Goal: Browse casually: Explore the website without a specific task or goal

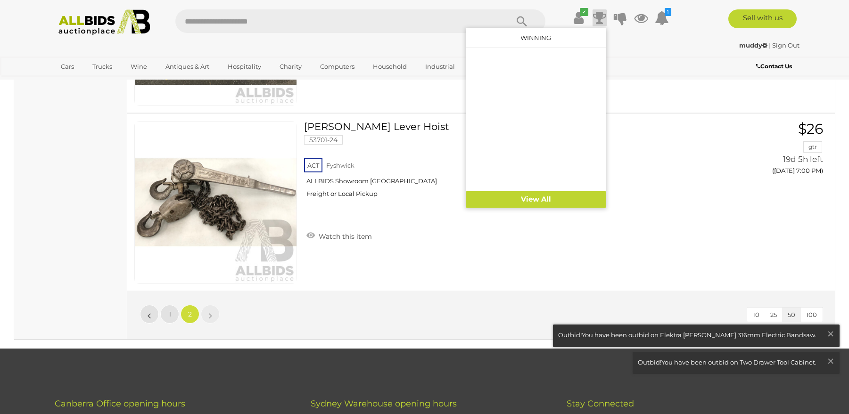
scroll to position [5988, 0]
click at [599, 15] on icon at bounding box center [599, 17] width 13 height 17
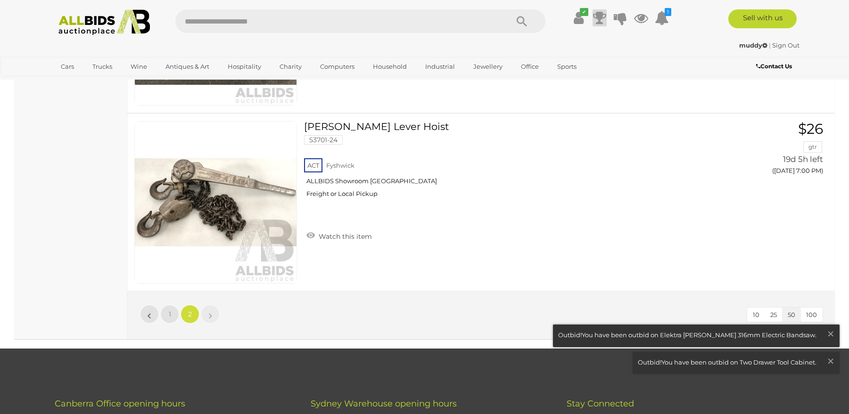
click at [599, 15] on icon at bounding box center [599, 17] width 13 height 17
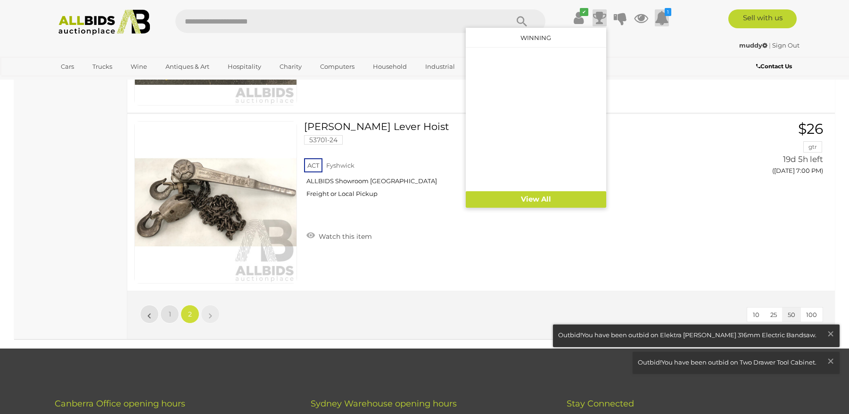
click at [662, 10] on icon at bounding box center [662, 17] width 14 height 17
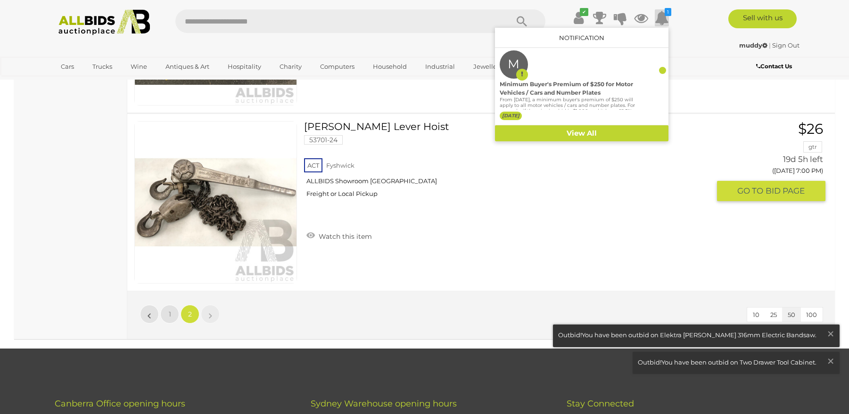
click at [564, 244] on div "CM Puller Lever Hoist 53701-24 ACT Fyshwick" at bounding box center [510, 184] width 413 height 126
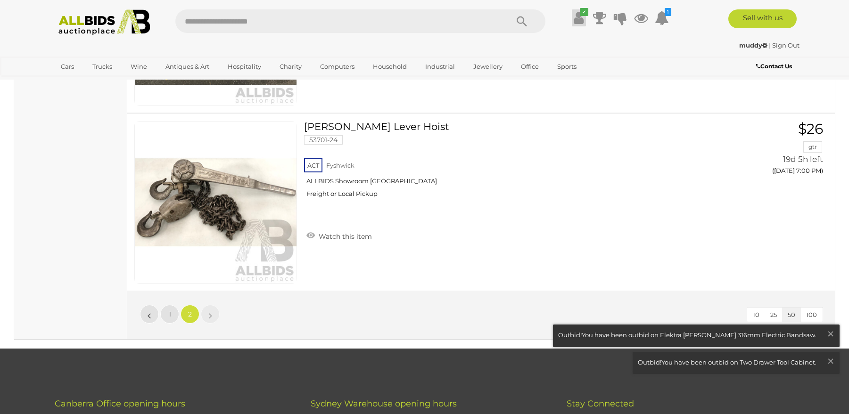
click at [578, 18] on icon at bounding box center [579, 17] width 10 height 17
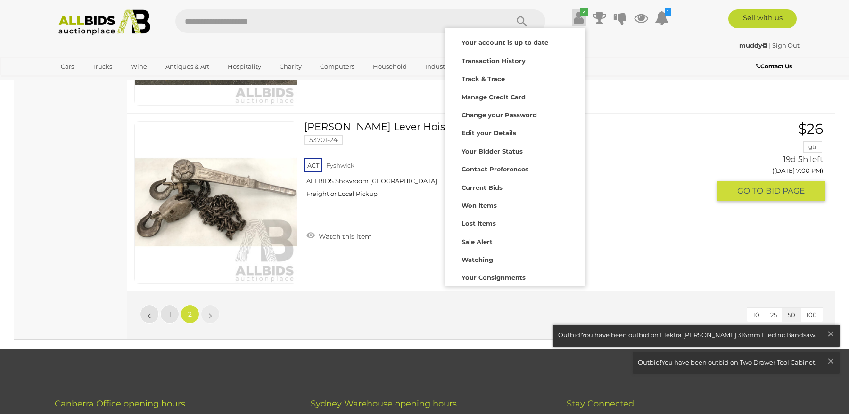
click at [610, 182] on div "ACT Fyshwick ALLBIDS Showroom Fyshwick Freight or Local Pickup" at bounding box center [507, 181] width 406 height 49
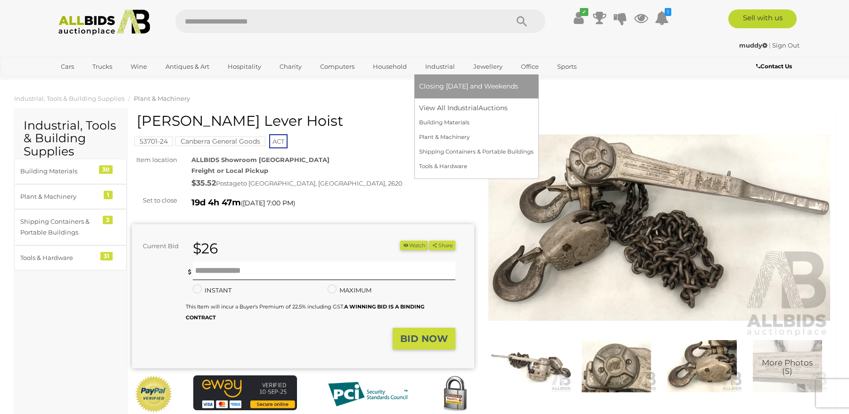
click at [426, 63] on link "Industrial" at bounding box center [440, 67] width 42 height 16
click at [446, 166] on link "Tools & Hardware" at bounding box center [476, 166] width 115 height 15
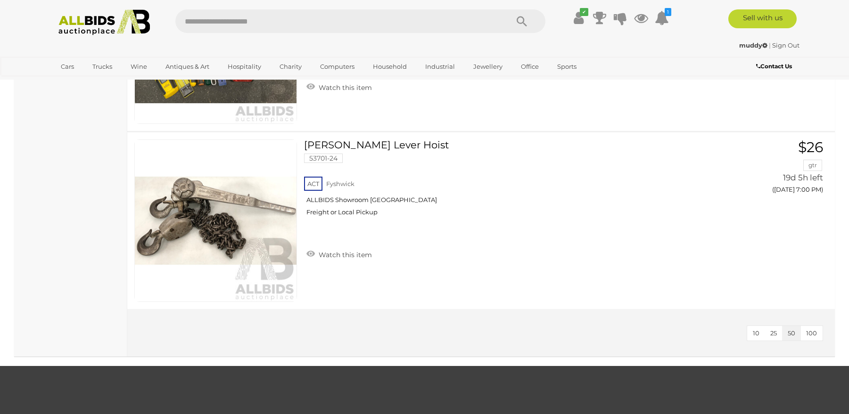
scroll to position [5281, 0]
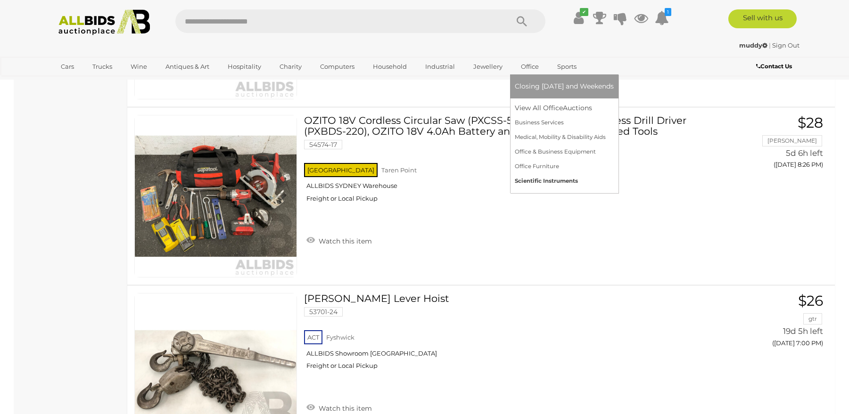
click at [539, 179] on link "Scientific Instruments" at bounding box center [564, 181] width 99 height 15
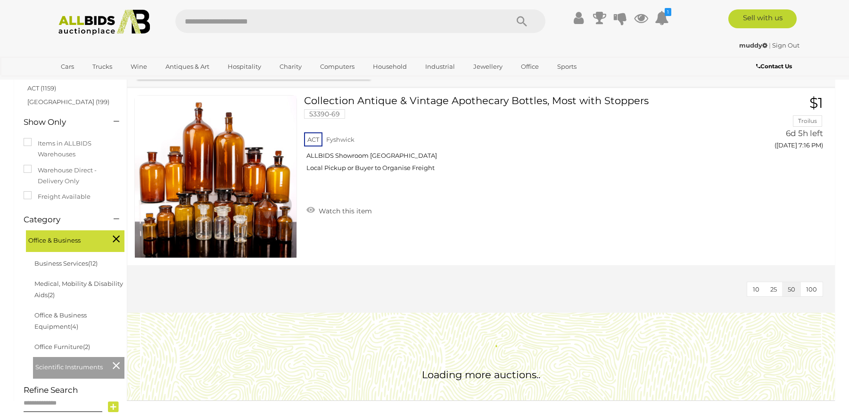
scroll to position [47, 0]
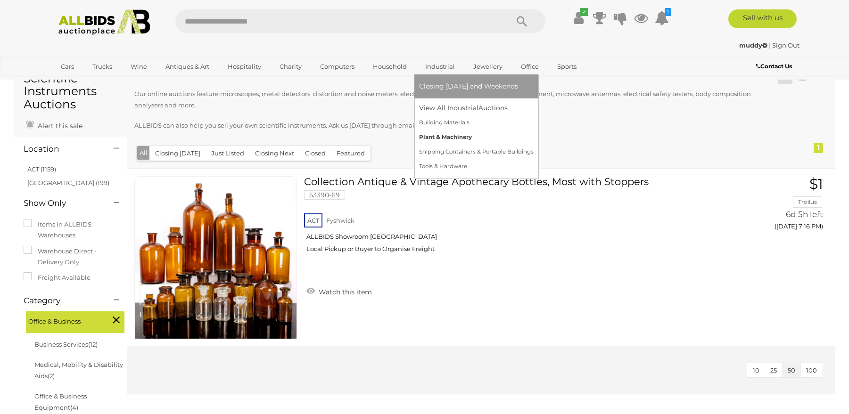
click at [430, 138] on link "Plant & Machinery" at bounding box center [476, 137] width 115 height 15
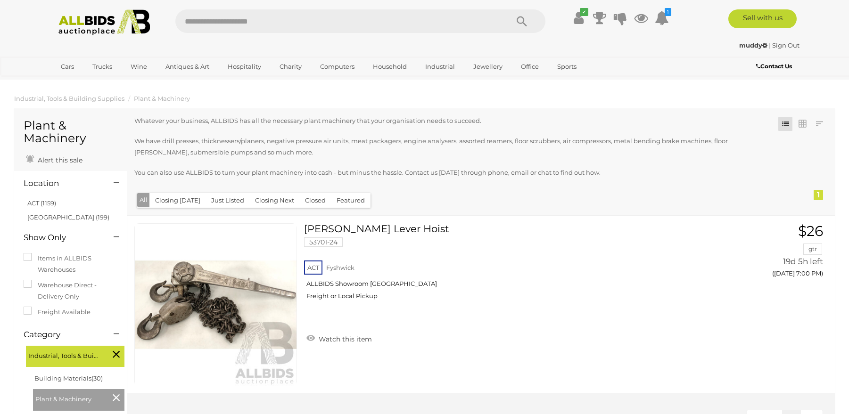
scroll to position [167, 0]
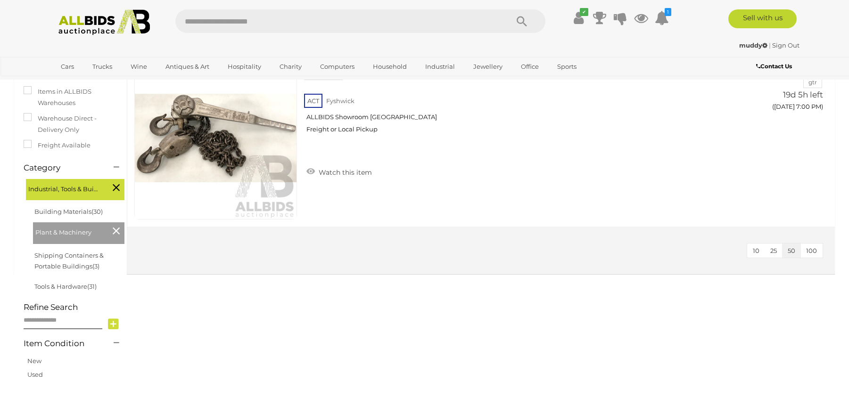
click at [106, 28] on img at bounding box center [104, 22] width 102 height 26
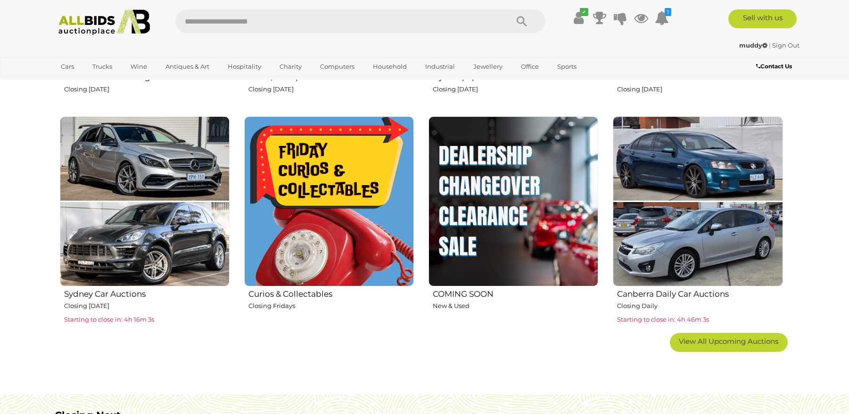
scroll to position [566, 0]
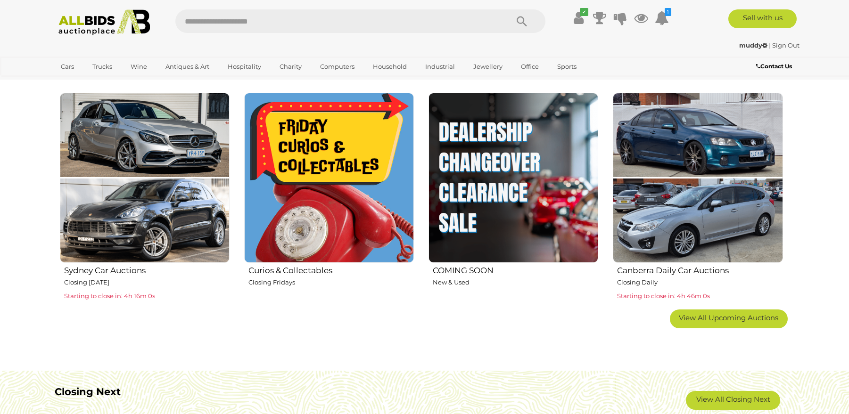
click at [318, 189] on img at bounding box center [329, 178] width 170 height 170
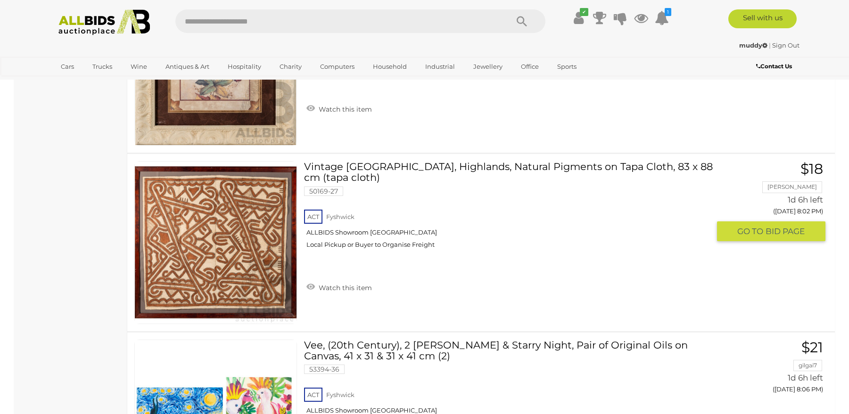
scroll to position [8723, 0]
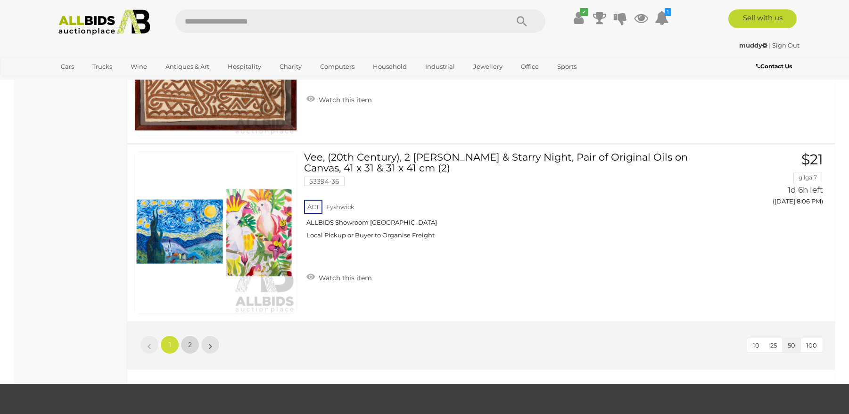
click at [188, 346] on span "2" at bounding box center [190, 345] width 4 height 8
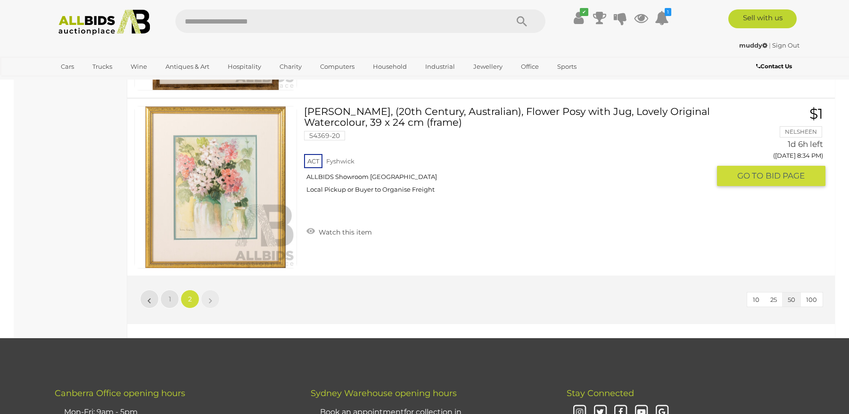
scroll to position [2437, 0]
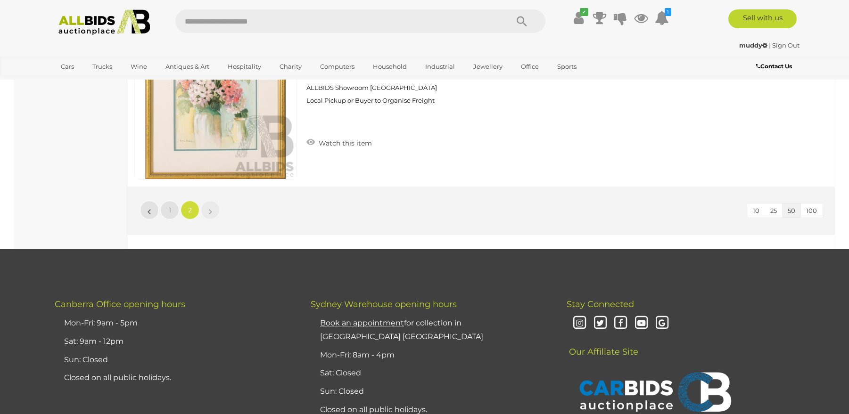
click at [116, 30] on img at bounding box center [104, 22] width 102 height 26
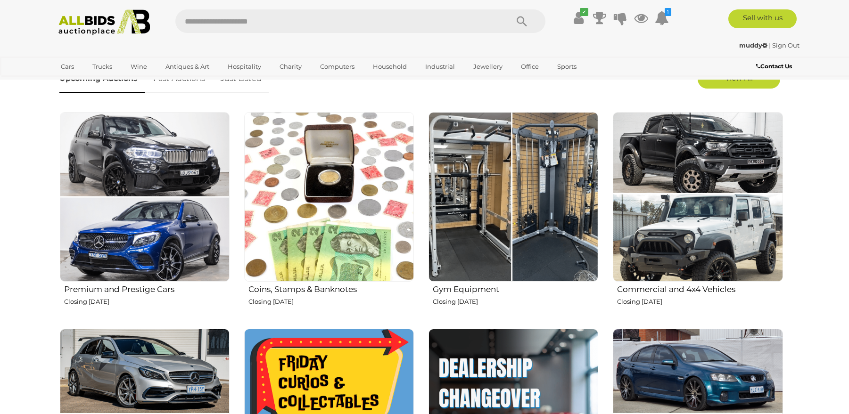
scroll to position [330, 0]
click at [472, 210] on img at bounding box center [514, 197] width 170 height 170
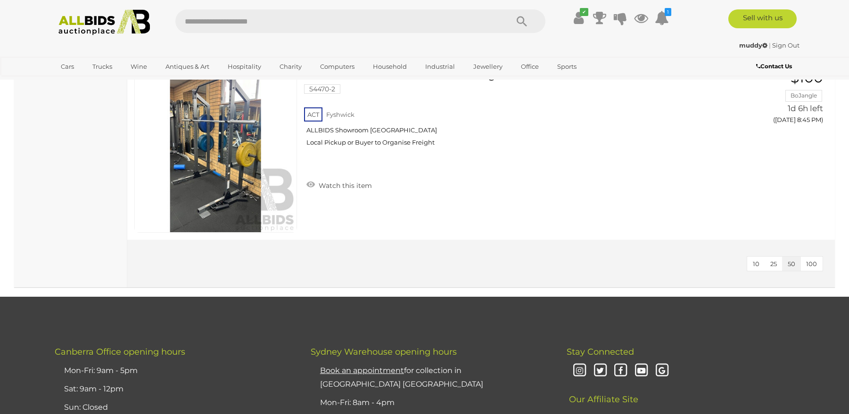
scroll to position [1273, 0]
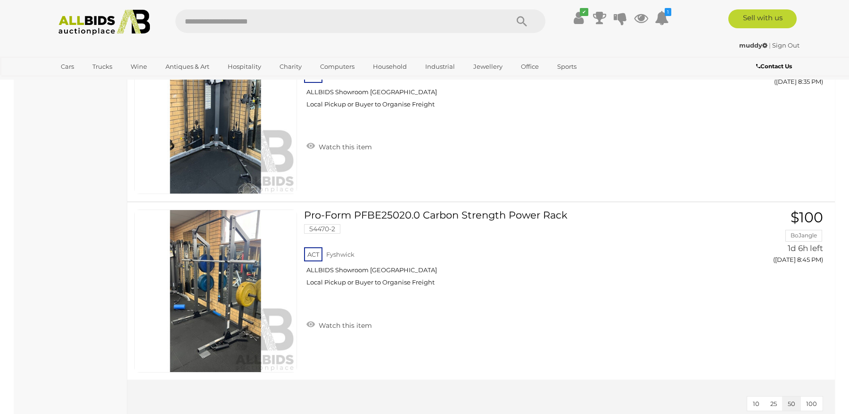
click at [94, 26] on img at bounding box center [104, 22] width 102 height 26
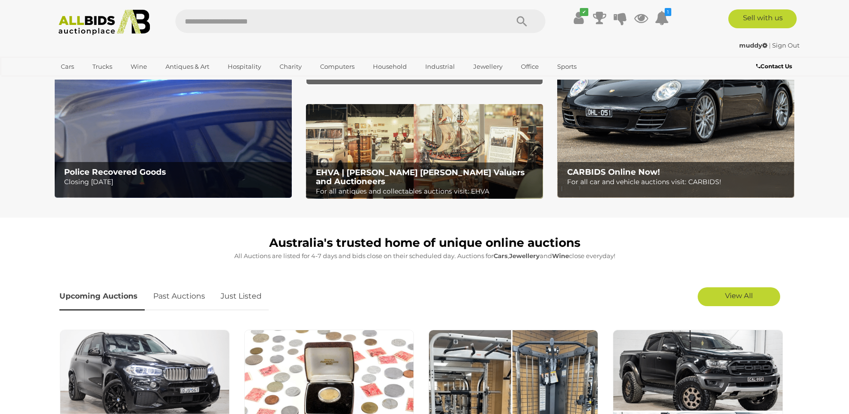
scroll to position [47, 0]
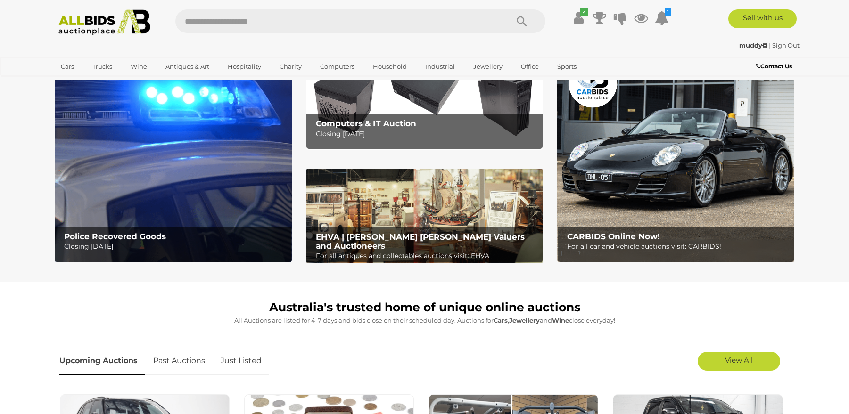
click at [156, 158] on img at bounding box center [173, 159] width 237 height 208
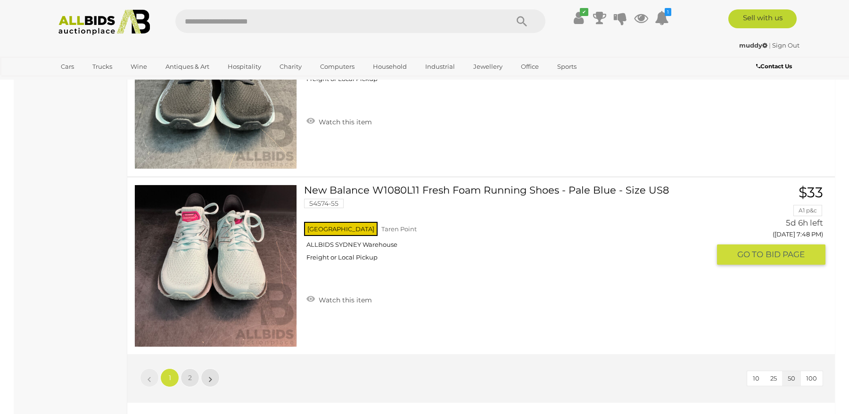
scroll to position [8864, 0]
